Goal: Task Accomplishment & Management: Manage account settings

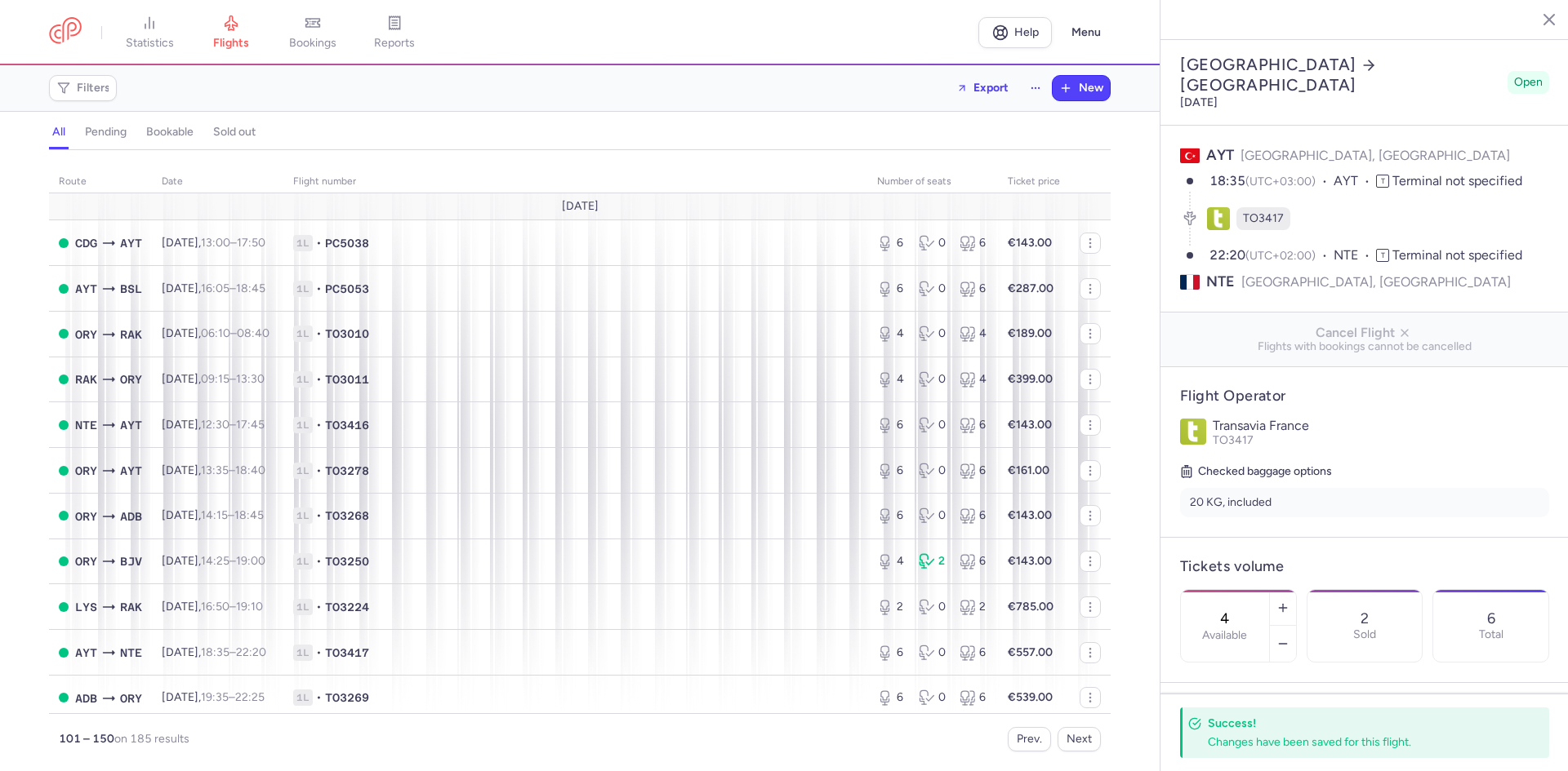
select select "days"
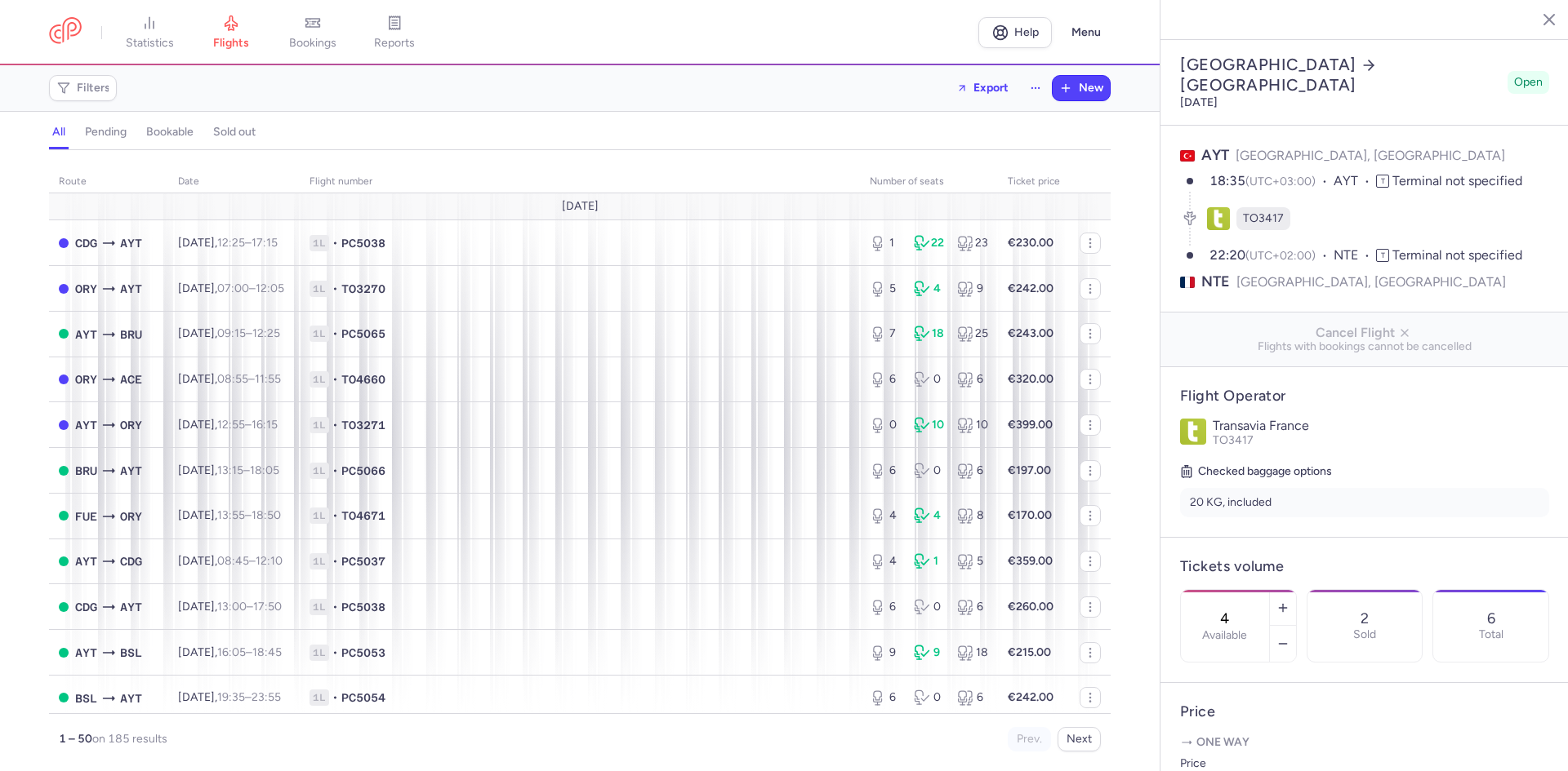
select select "days"
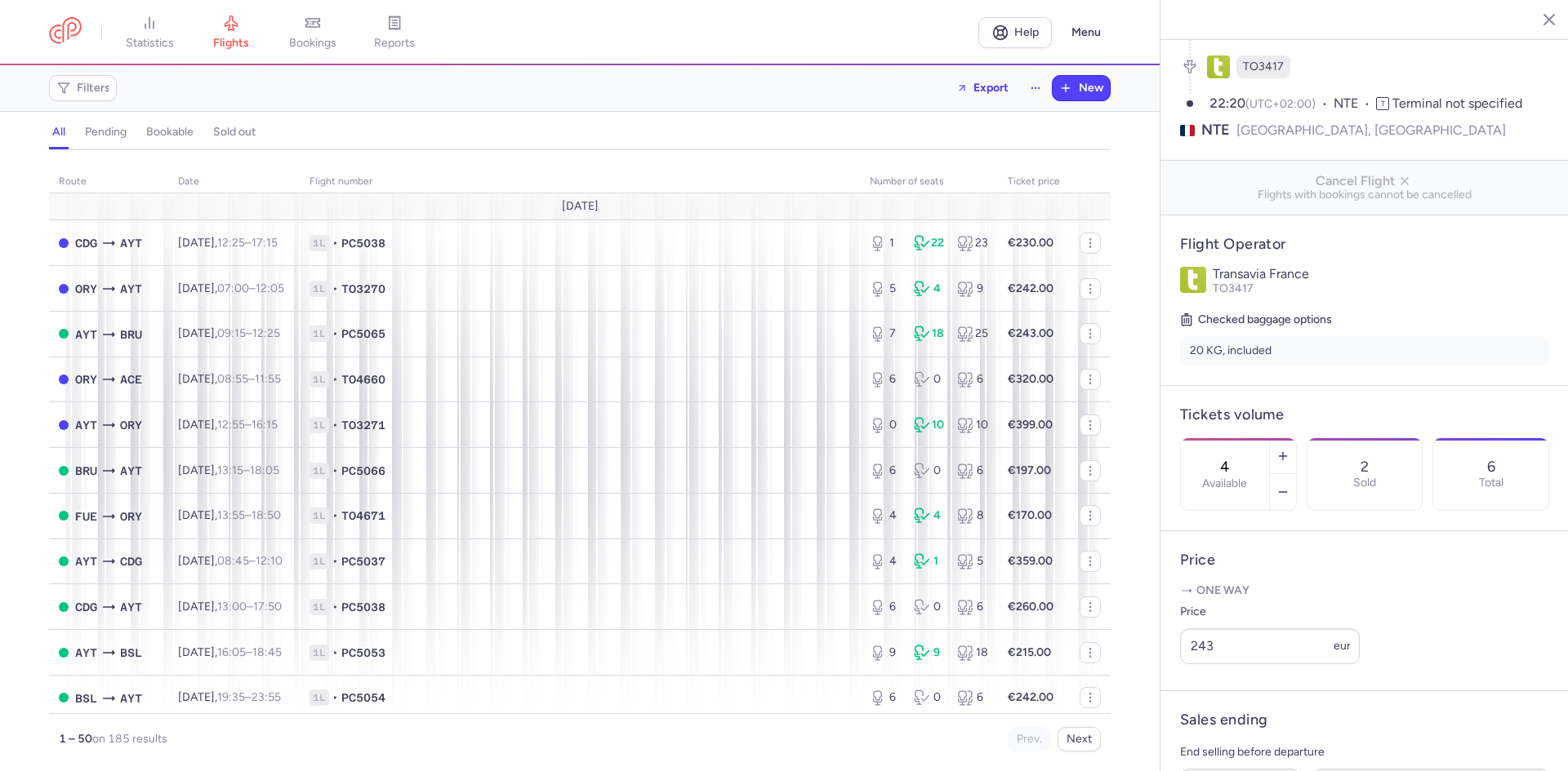
scroll to position [397, 0]
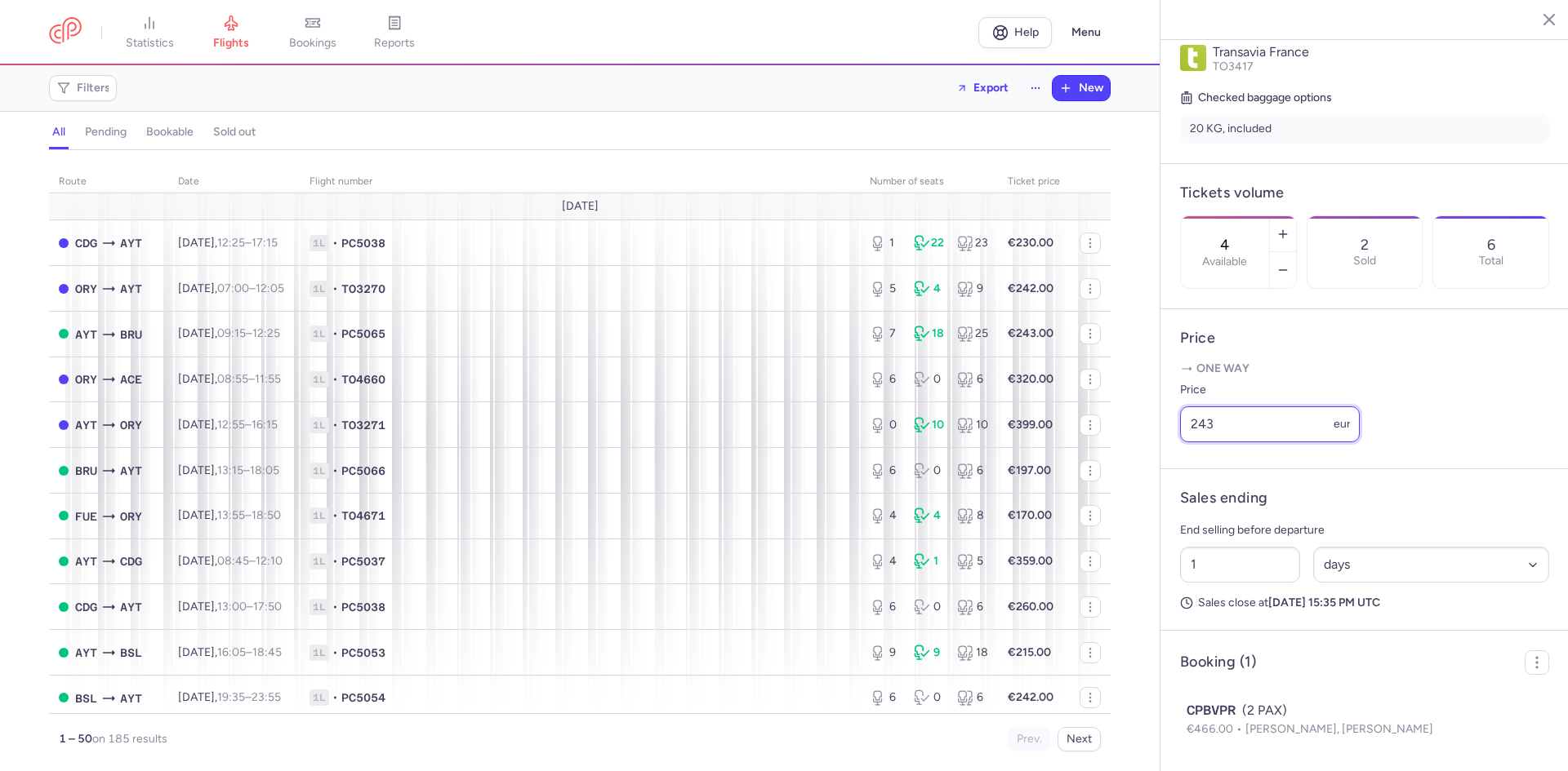
click at [1256, 418] on input "243" at bounding box center [1270, 425] width 180 height 36
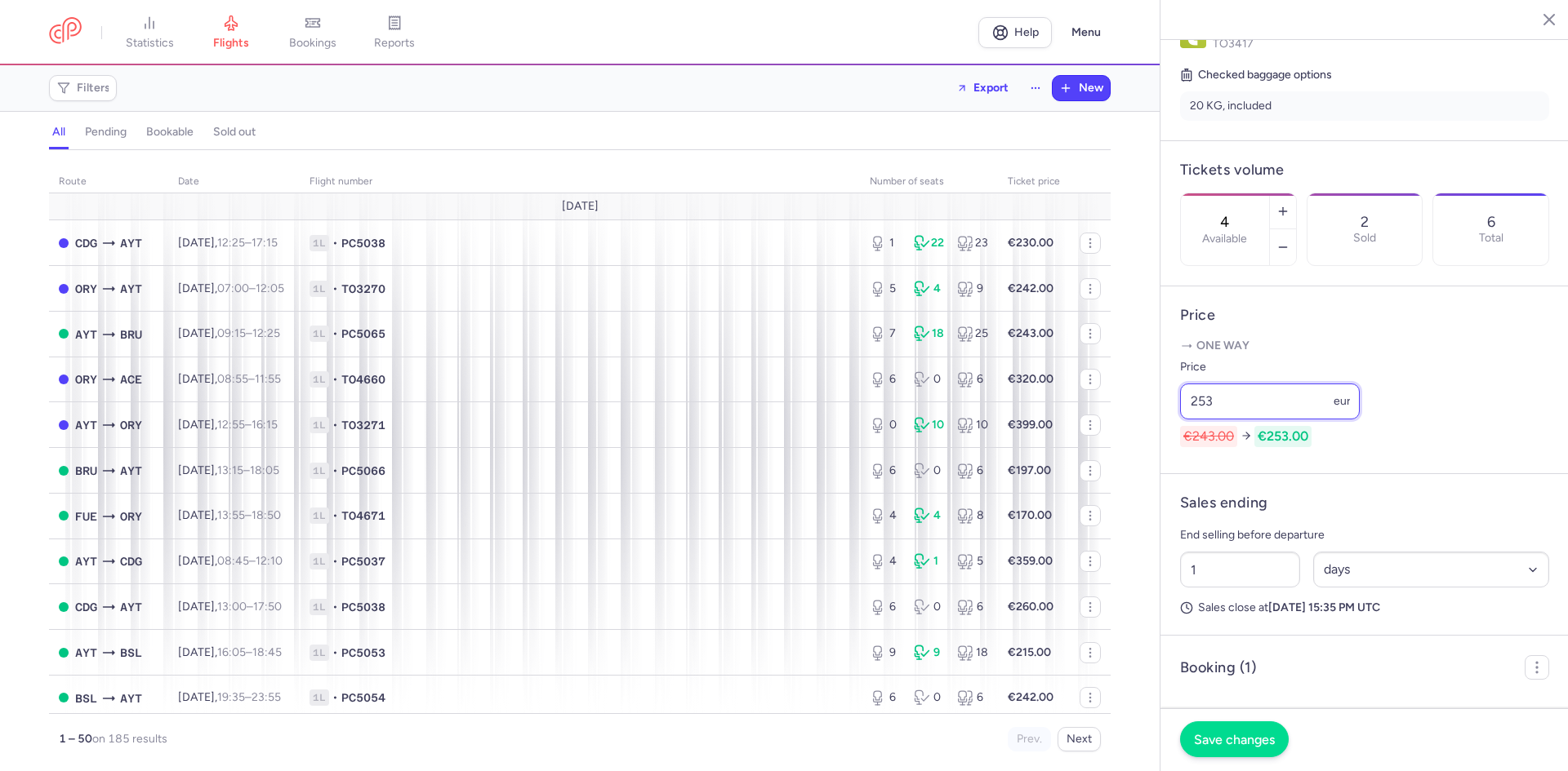
type input "253"
click at [1224, 747] on button "Save changes" at bounding box center [1234, 740] width 109 height 36
